Goal: Find specific page/section: Find specific page/section

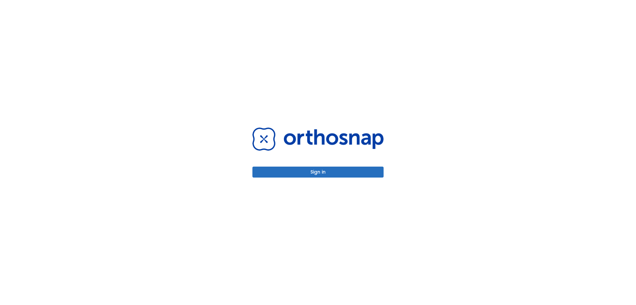
click at [319, 172] on button "Sign in" at bounding box center [318, 171] width 131 height 11
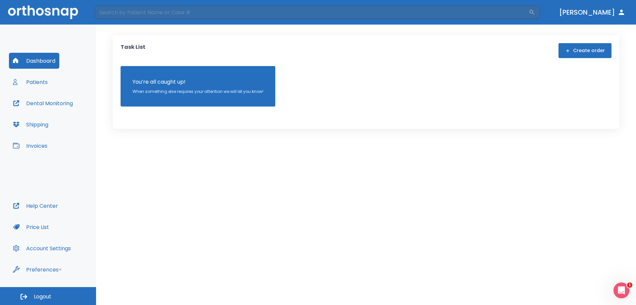
click at [37, 84] on button "Patients" at bounding box center [30, 82] width 43 height 16
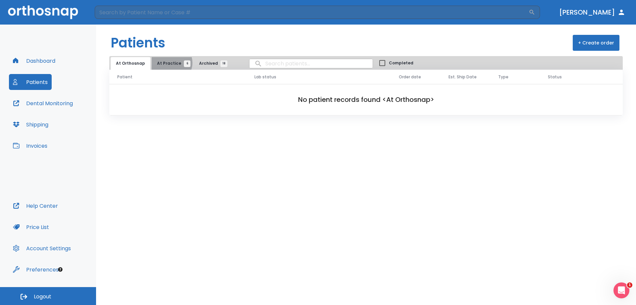
click at [169, 63] on span "At Practice 6" at bounding box center [172, 63] width 30 height 6
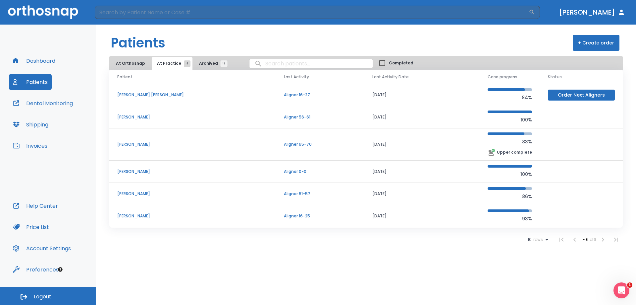
click at [136, 194] on p "[PERSON_NAME]" at bounding box center [192, 194] width 151 height 6
